Goal: Transaction & Acquisition: Purchase product/service

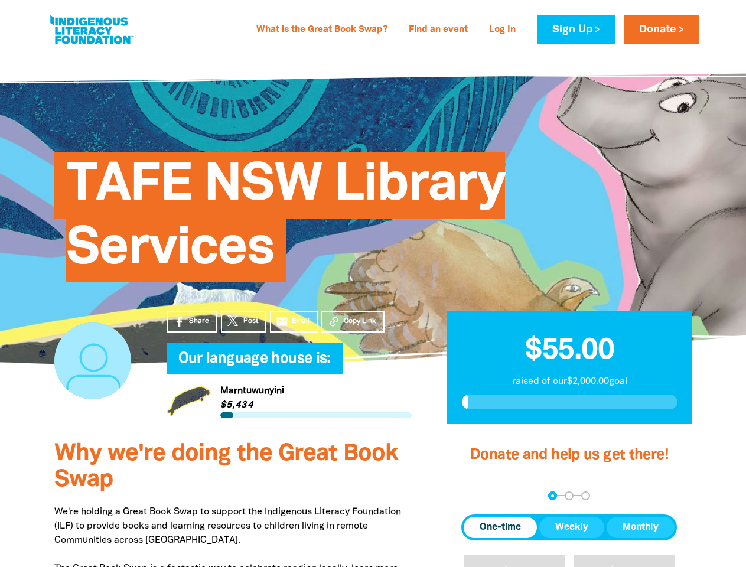
click at [373, 284] on div "TAFE NSW Library Services" at bounding box center [374, 209] width 674 height 240
click at [353, 321] on span "Copy Link" at bounding box center [360, 321] width 33 height 11
click at [477, 496] on div "arrow_back Back Step 1 Step 2 Step 3" at bounding box center [570, 496] width 216 height 9
click at [553, 496] on div "Navigate to step 1 of 3 to enter your donation amount" at bounding box center [552, 496] width 3 height 3
click at [501, 528] on span "One-time" at bounding box center [500, 528] width 41 height 14
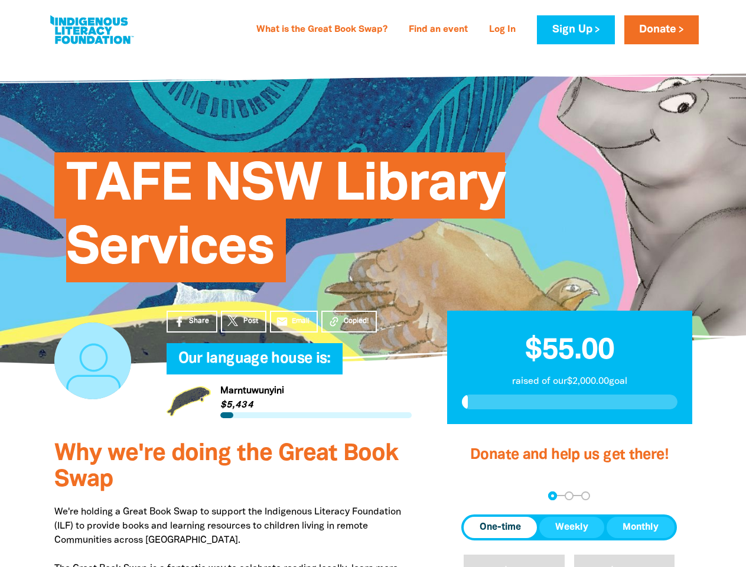
click at [572, 528] on span "Weekly" at bounding box center [571, 528] width 33 height 14
click at [641, 528] on span "Monthly" at bounding box center [641, 528] width 36 height 14
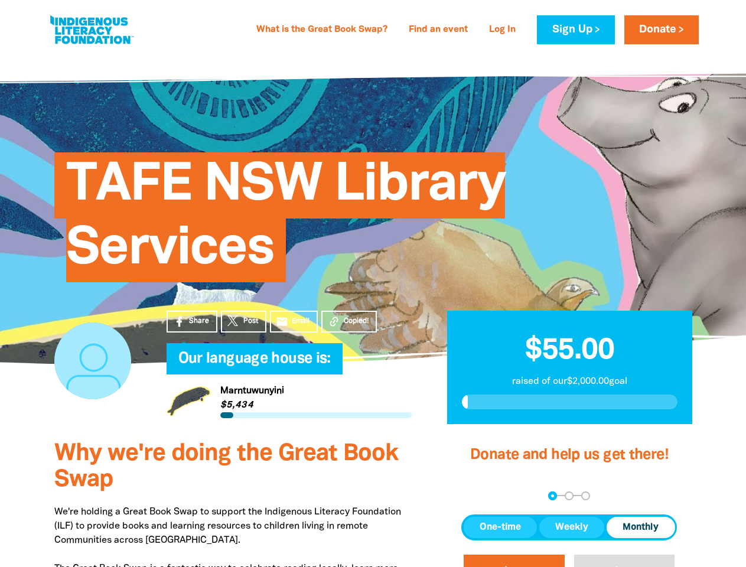
click at [514, 561] on button "$20" at bounding box center [514, 575] width 101 height 41
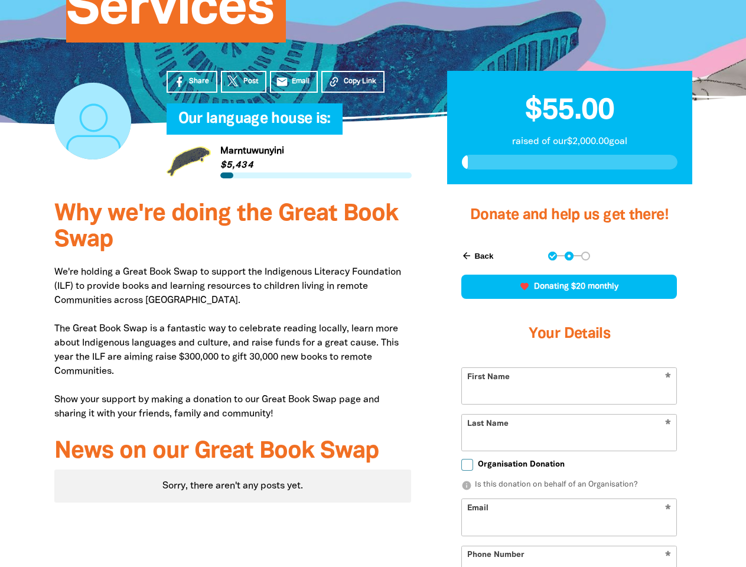
scroll to position [337, 0]
